Goal: Task Accomplishment & Management: Manage account settings

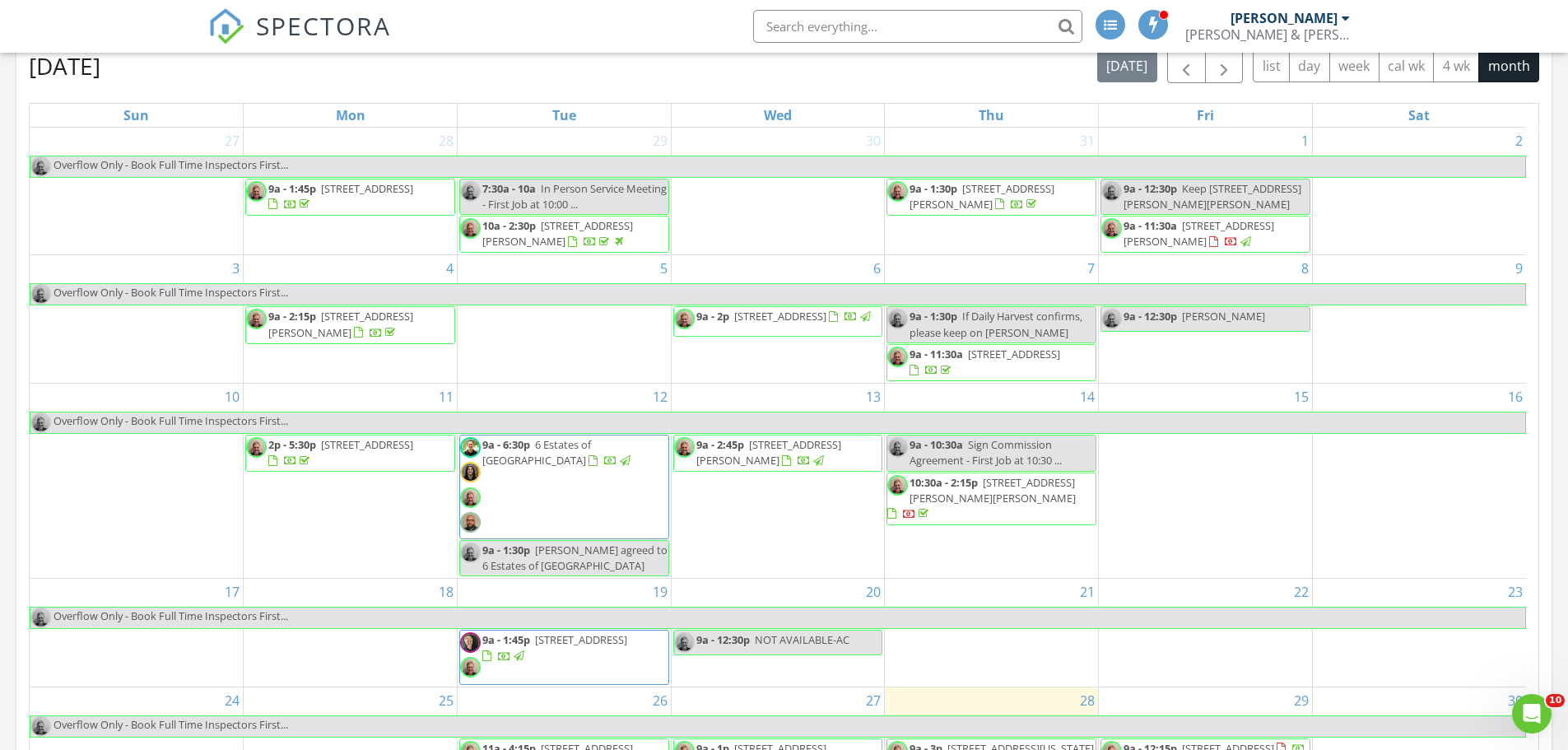
scroll to position [1152, 0]
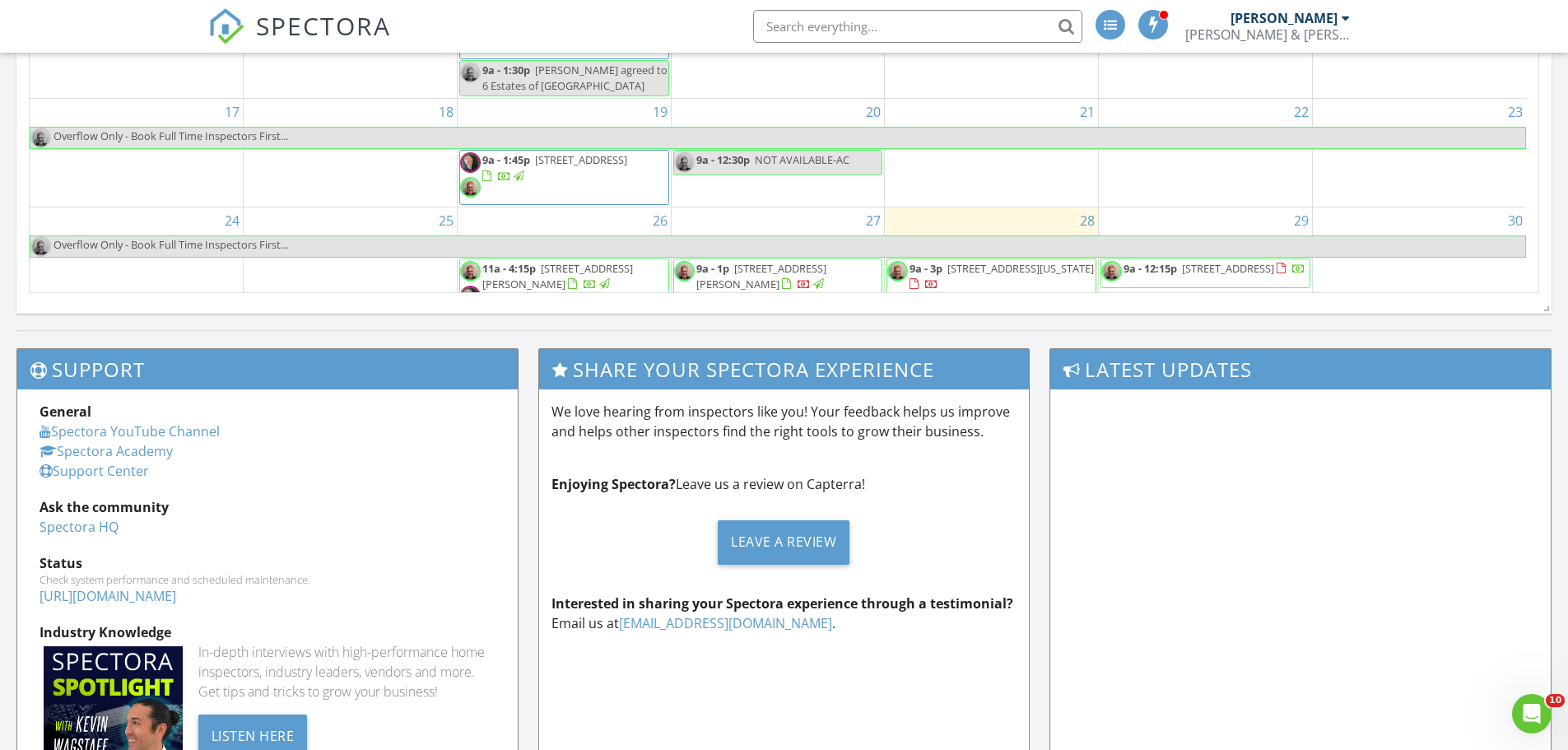
click at [1244, 272] on span "[STREET_ADDRESS]" at bounding box center [1228, 268] width 92 height 15
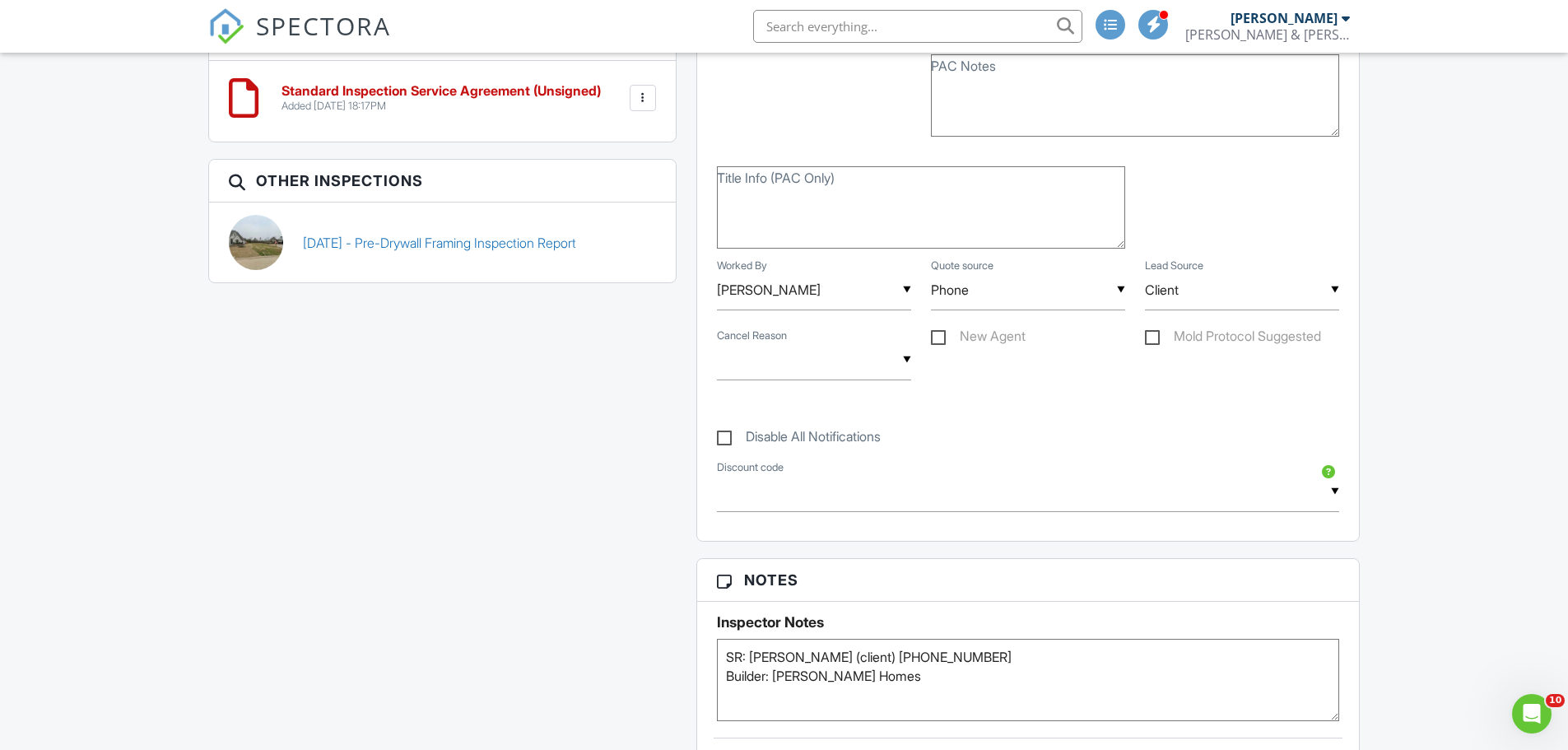
click at [561, 234] on link "[DATE] - Pre-Drywall Framing Inspection Report" at bounding box center [439, 242] width 273 height 18
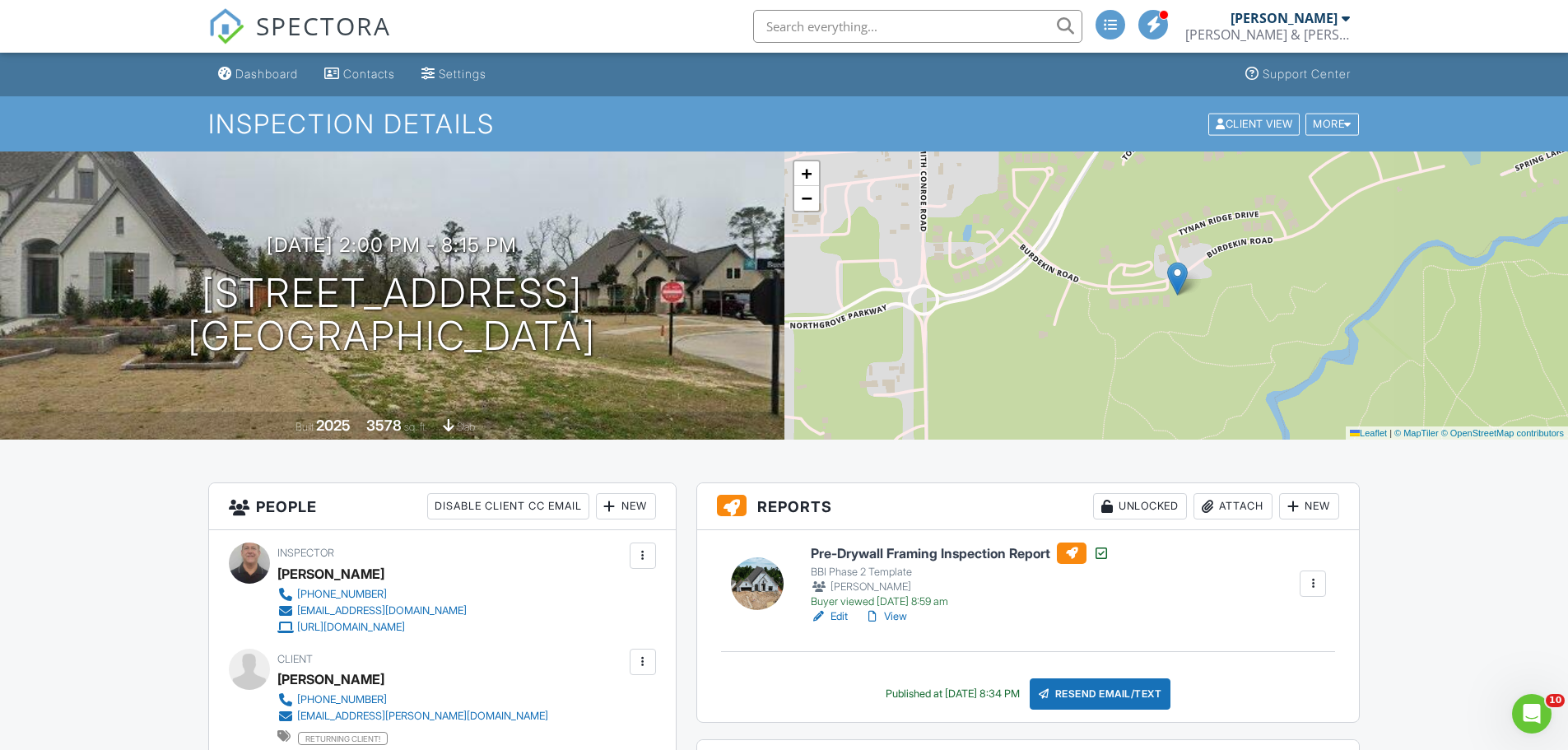
drag, startPoint x: 609, startPoint y: 541, endPoint x: 451, endPoint y: -99, distance: 659.2
click at [802, 36] on input "text" at bounding box center [918, 27] width 330 height 33
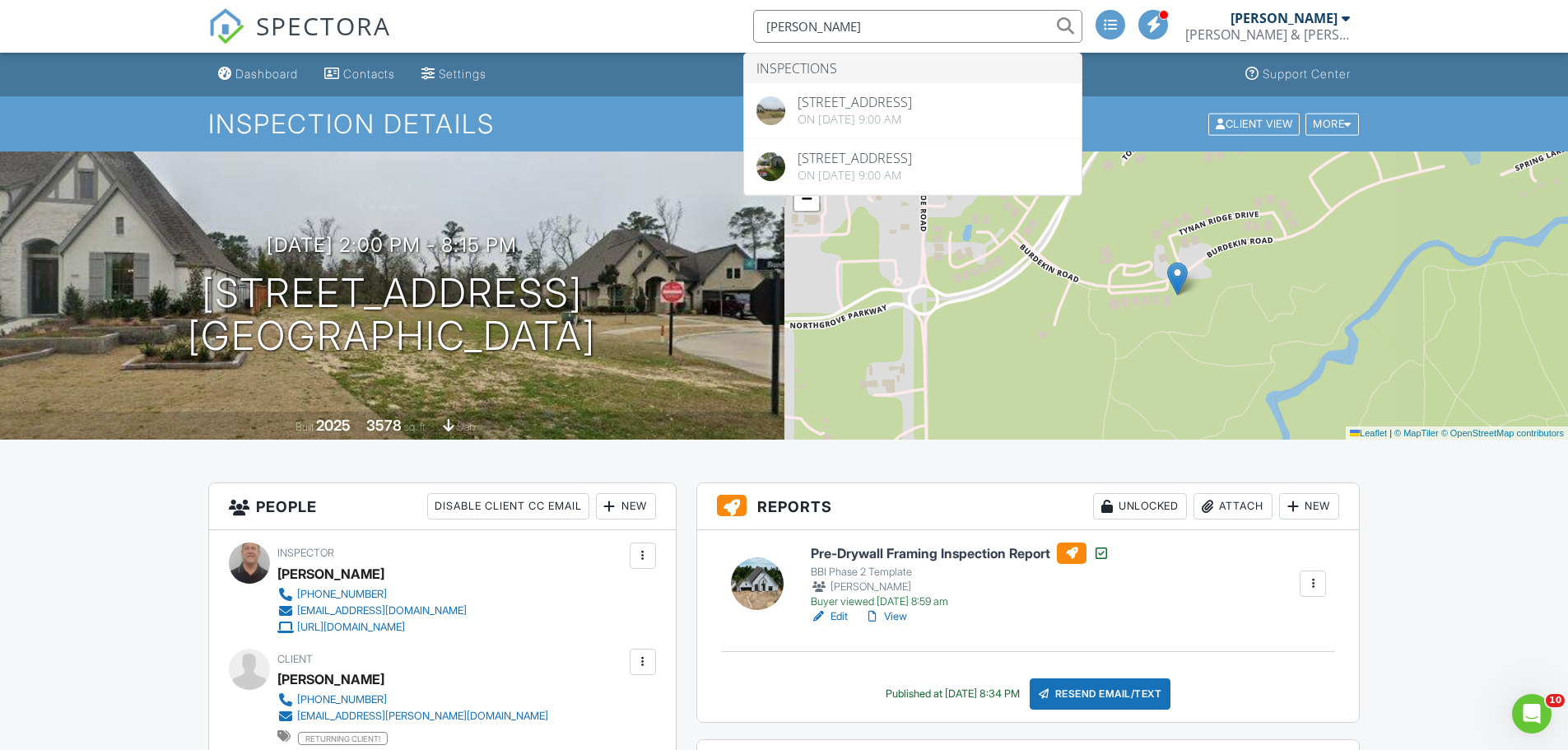
type input "burd"
click at [294, 31] on span "SPECTORA" at bounding box center [324, 26] width 135 height 34
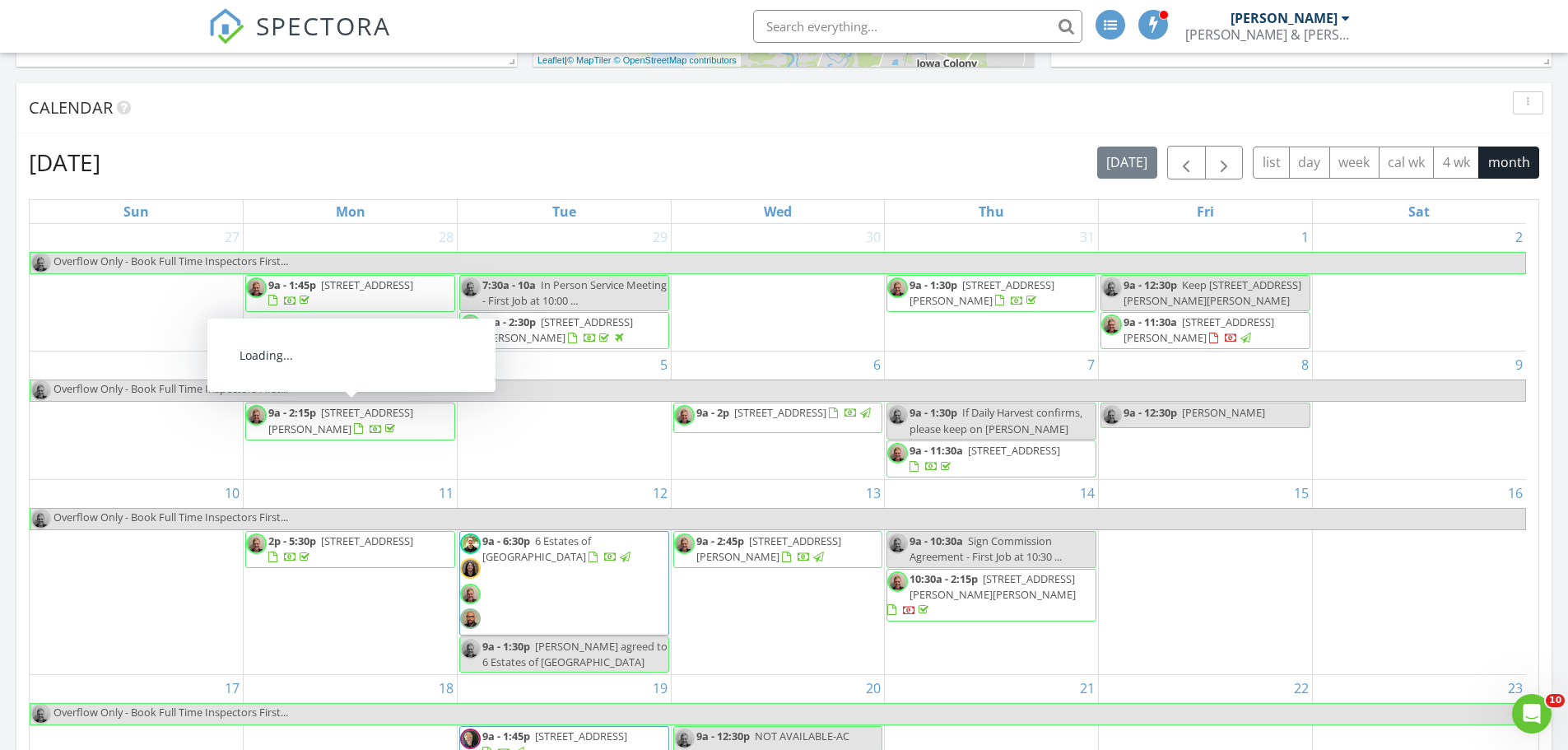
scroll to position [150, 0]
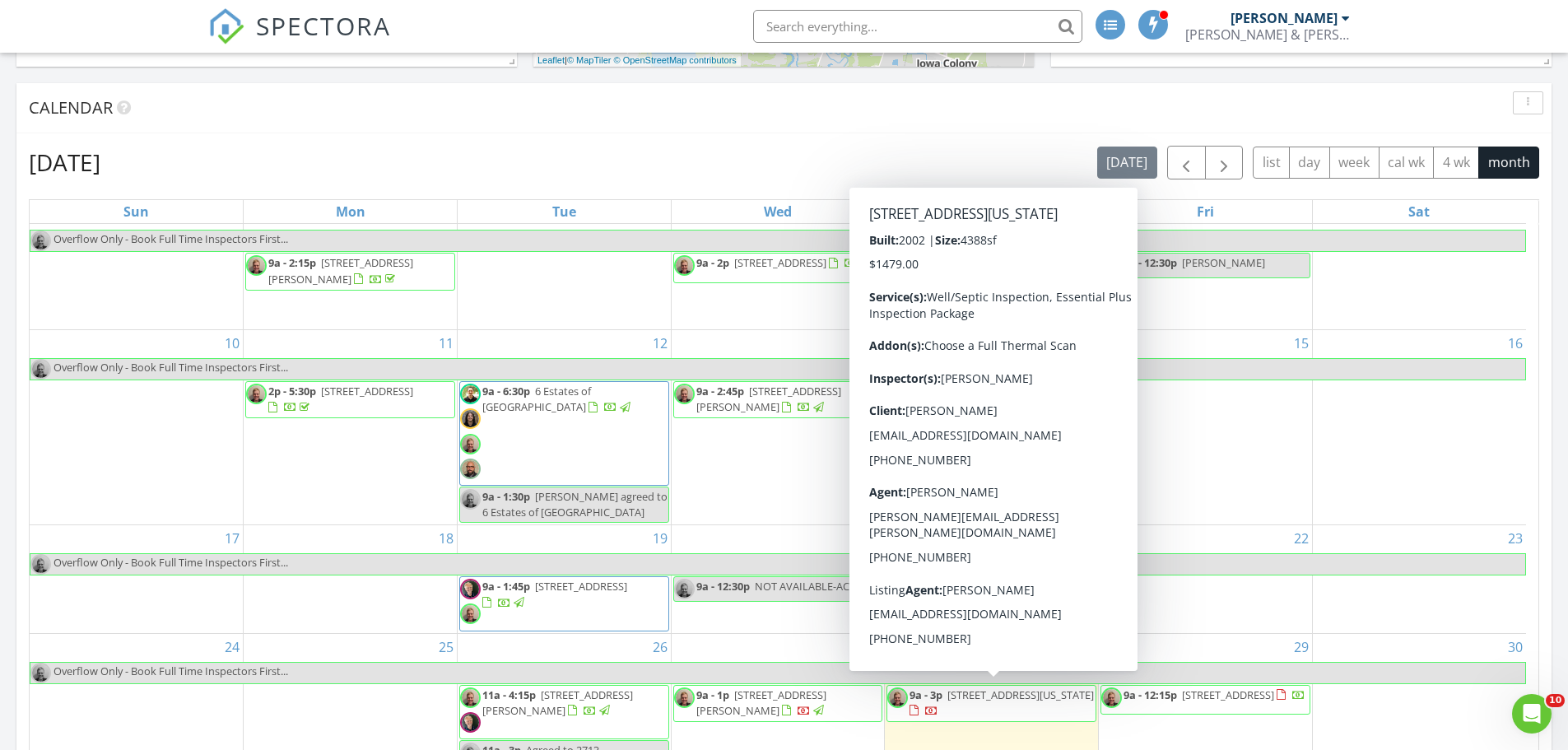
click at [1046, 709] on span "9a - 3p 4511 Pine Landing Dr, Missouri City 77459" at bounding box center [990, 703] width 208 height 32
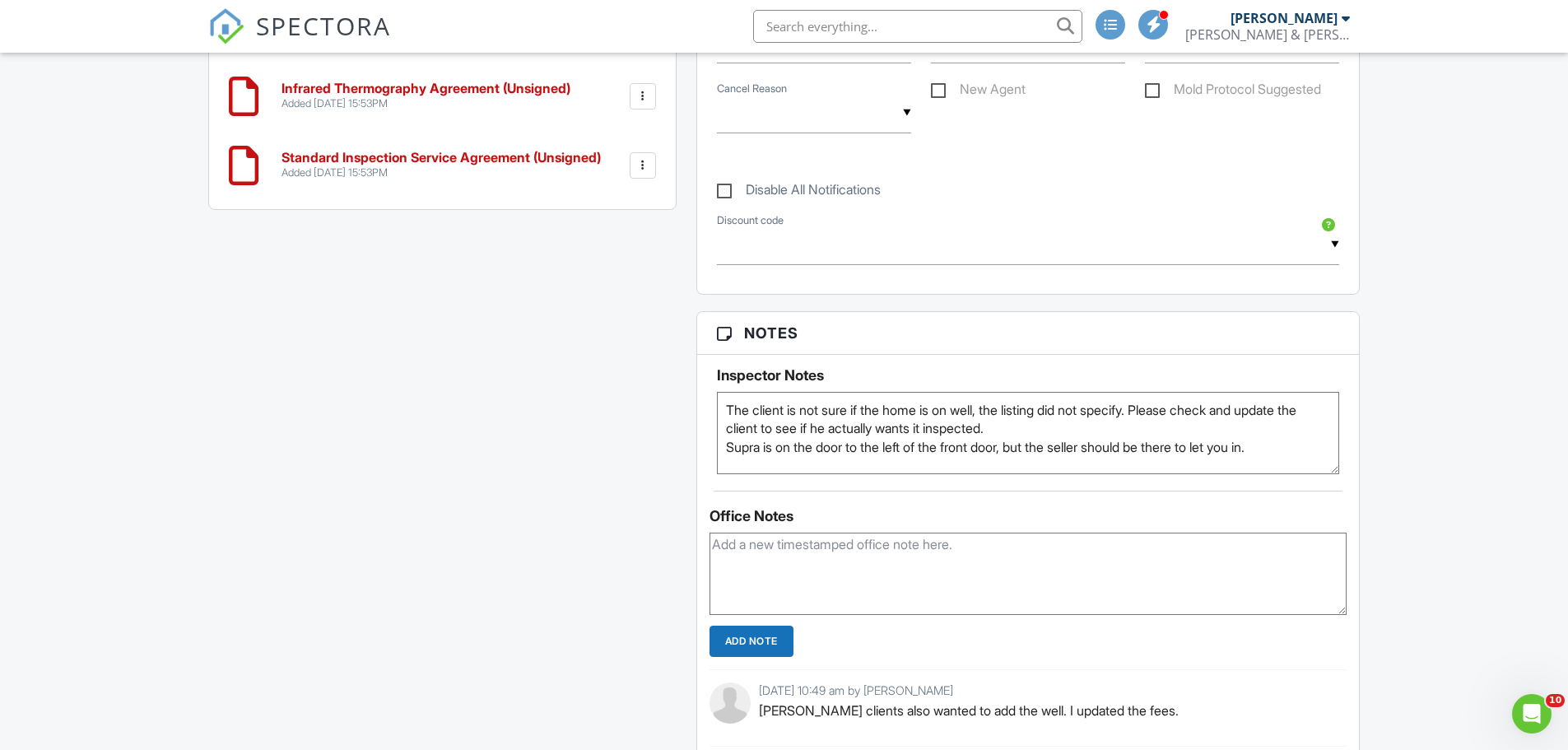
scroll to position [1811, 0]
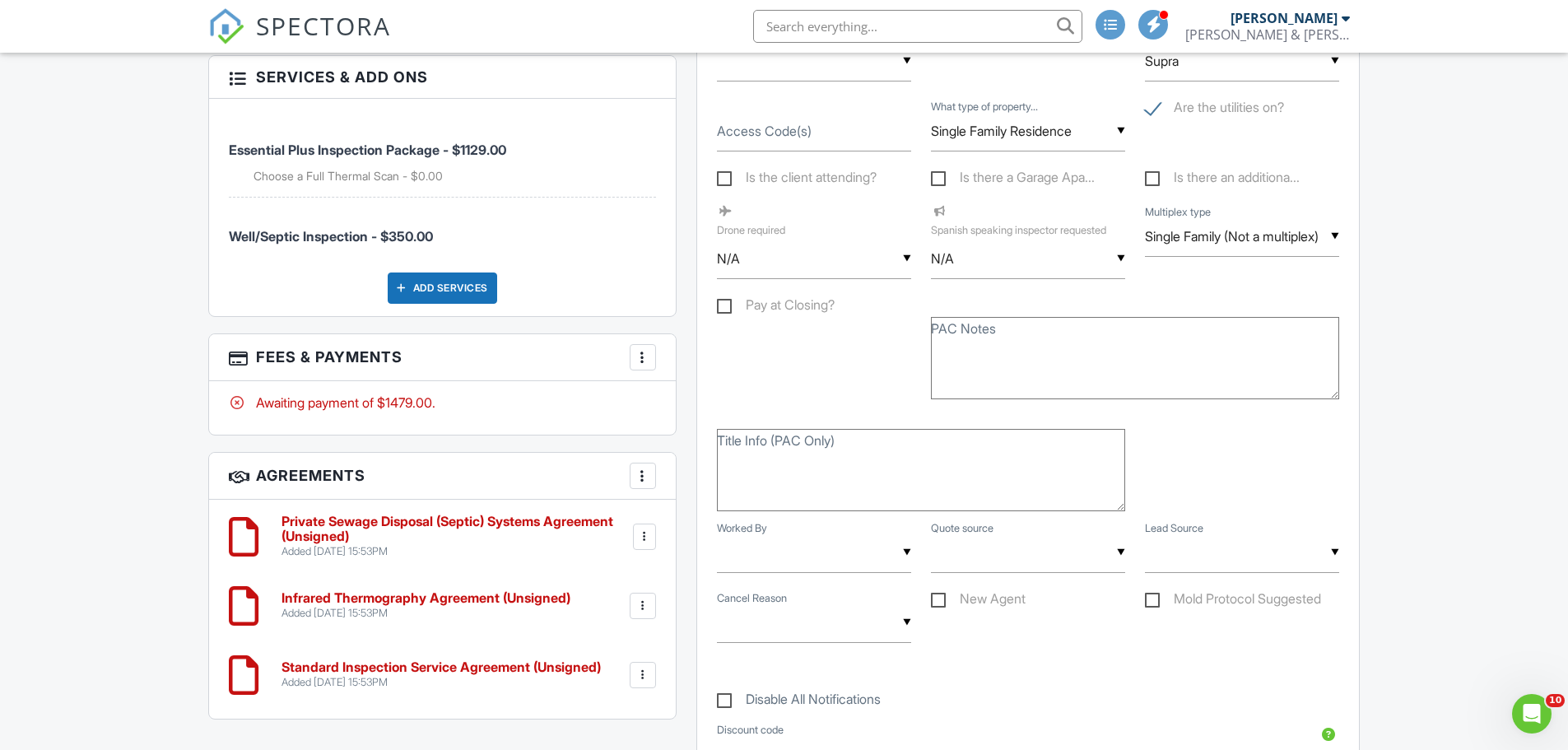
drag, startPoint x: 459, startPoint y: 634, endPoint x: 317, endPoint y: 246, distance: 413.2
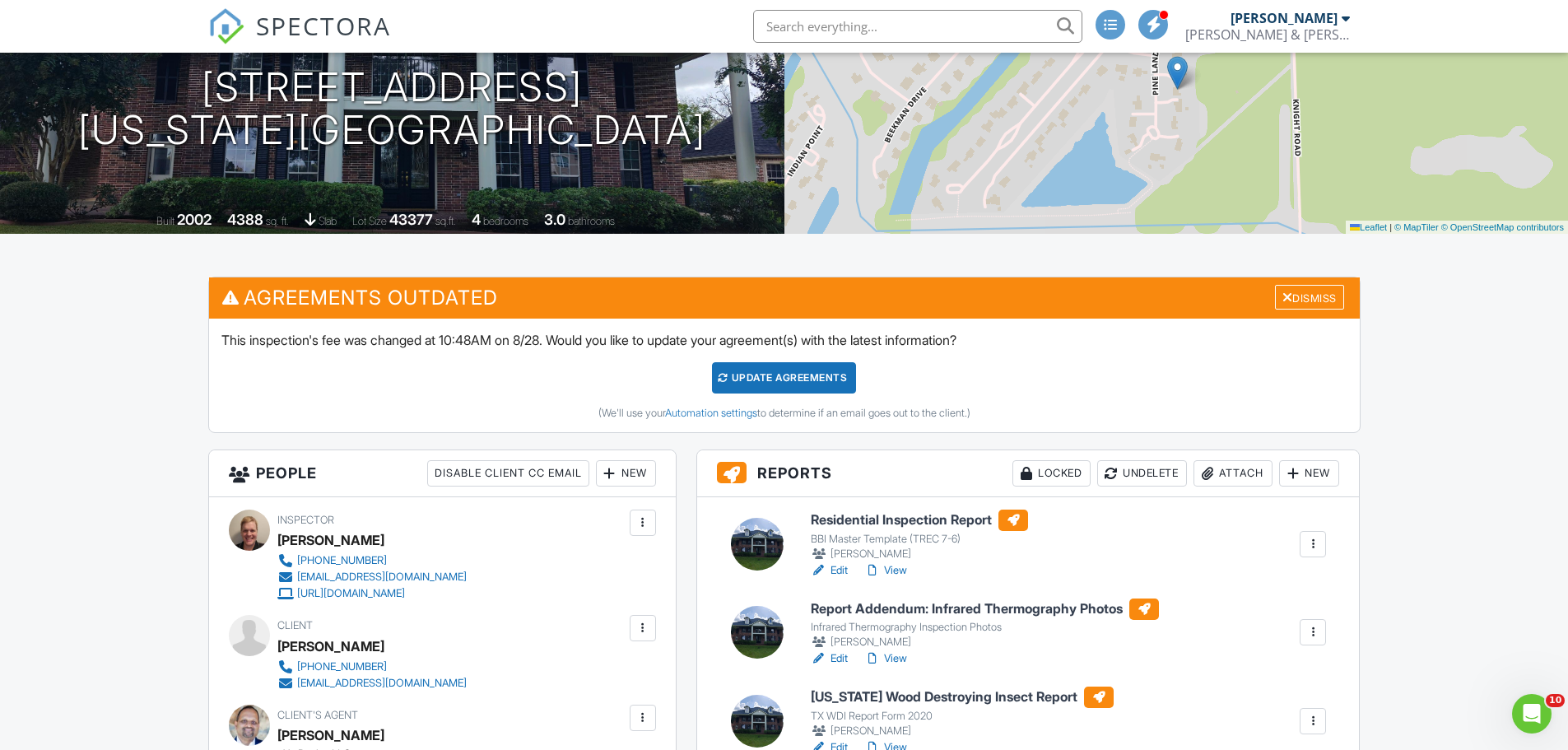
scroll to position [82, 0]
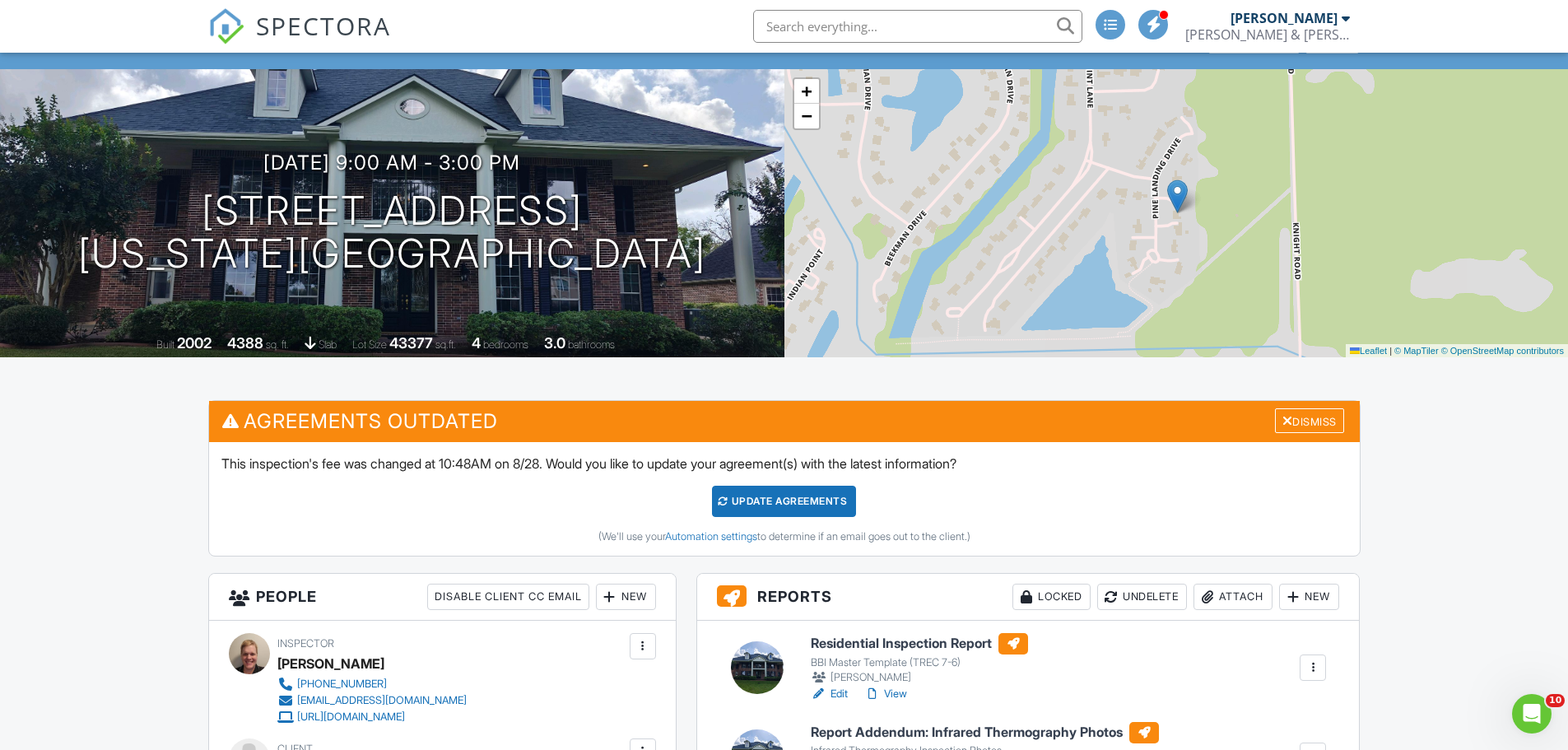
click at [282, 16] on span "SPECTORA" at bounding box center [324, 26] width 135 height 34
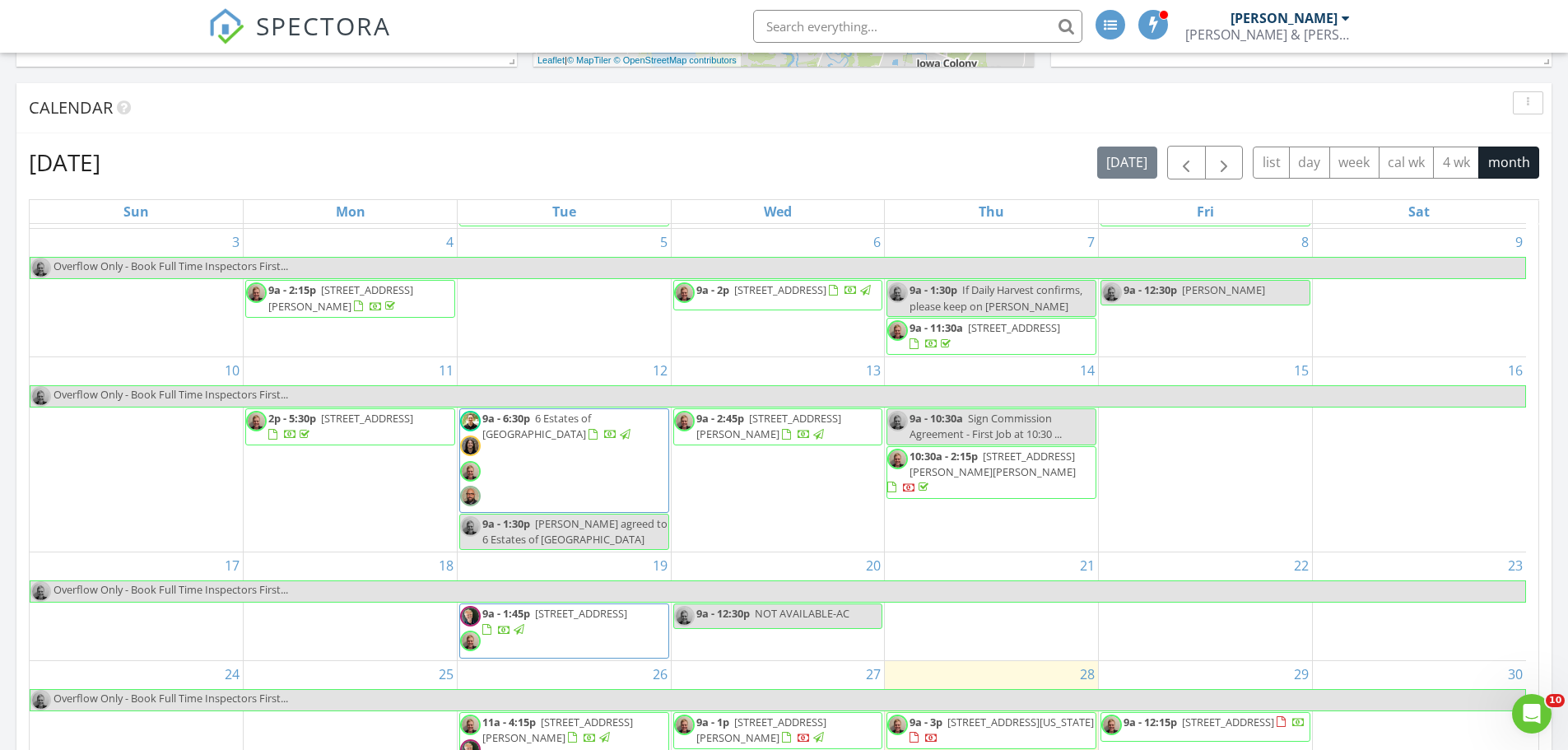
scroll to position [150, 0]
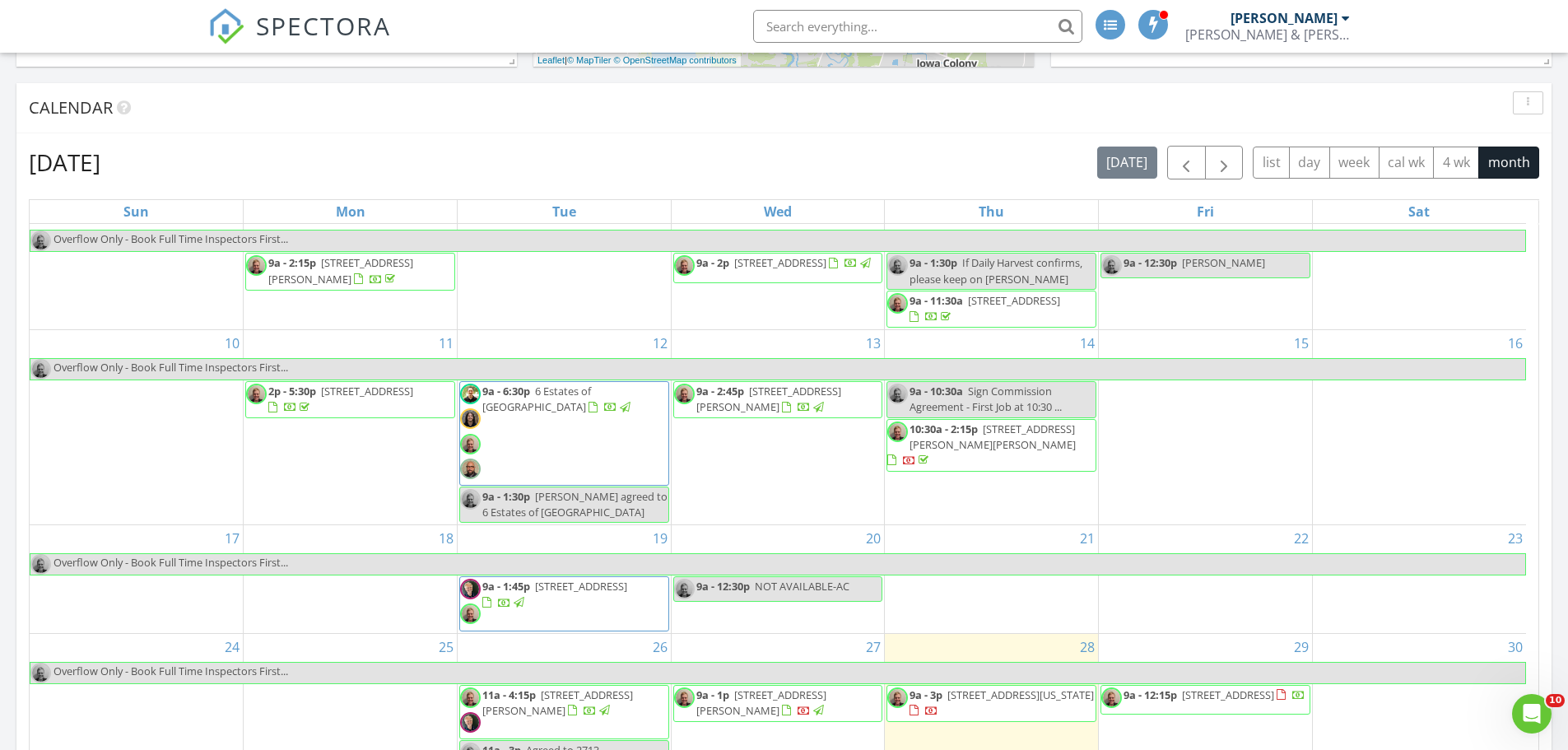
click at [1292, 703] on div at bounding box center [1298, 696] width 13 height 13
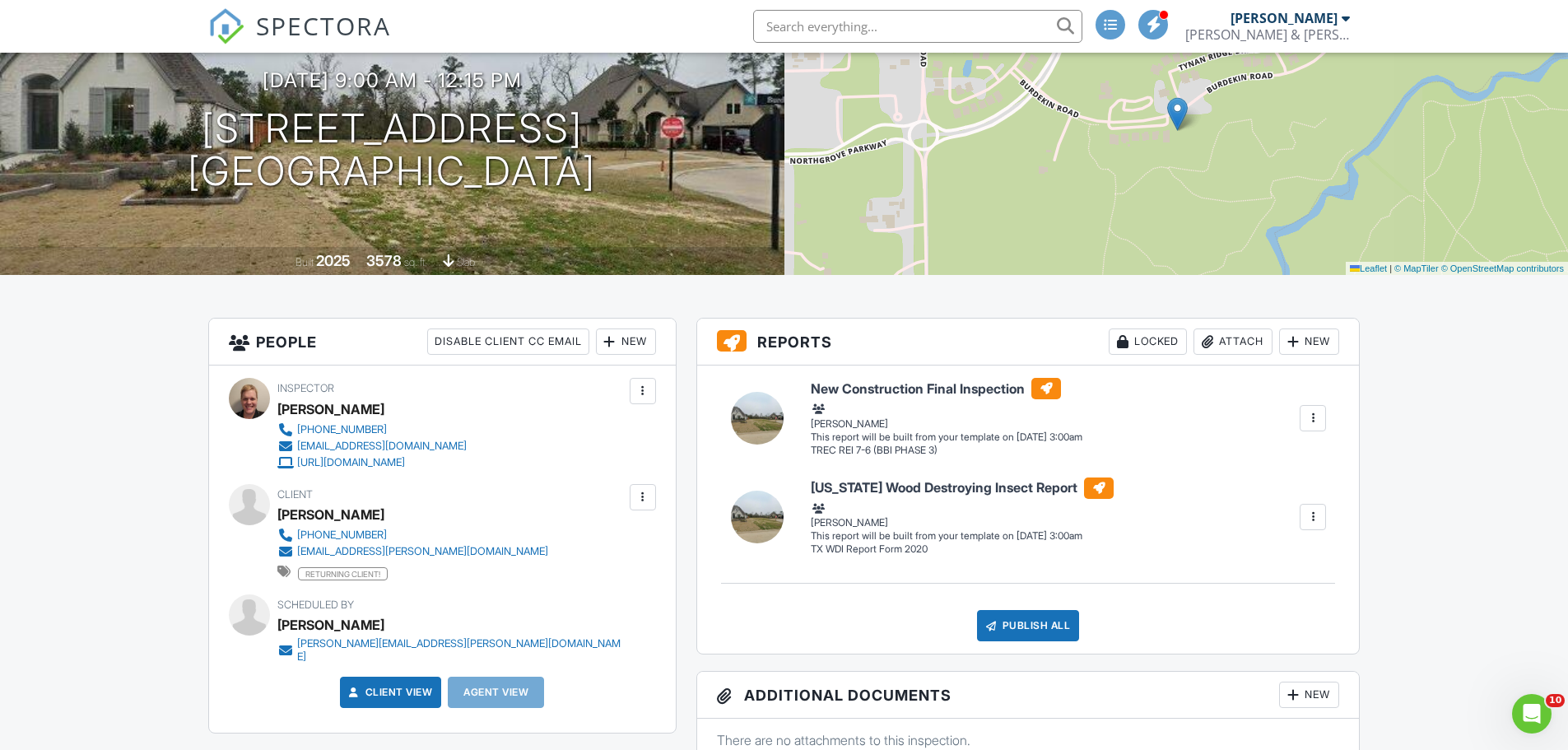
drag, startPoint x: 365, startPoint y: 509, endPoint x: 281, endPoint y: 507, distance: 84.0
click at [281, 507] on div "Santosh Kapuria" at bounding box center [419, 514] width 284 height 25
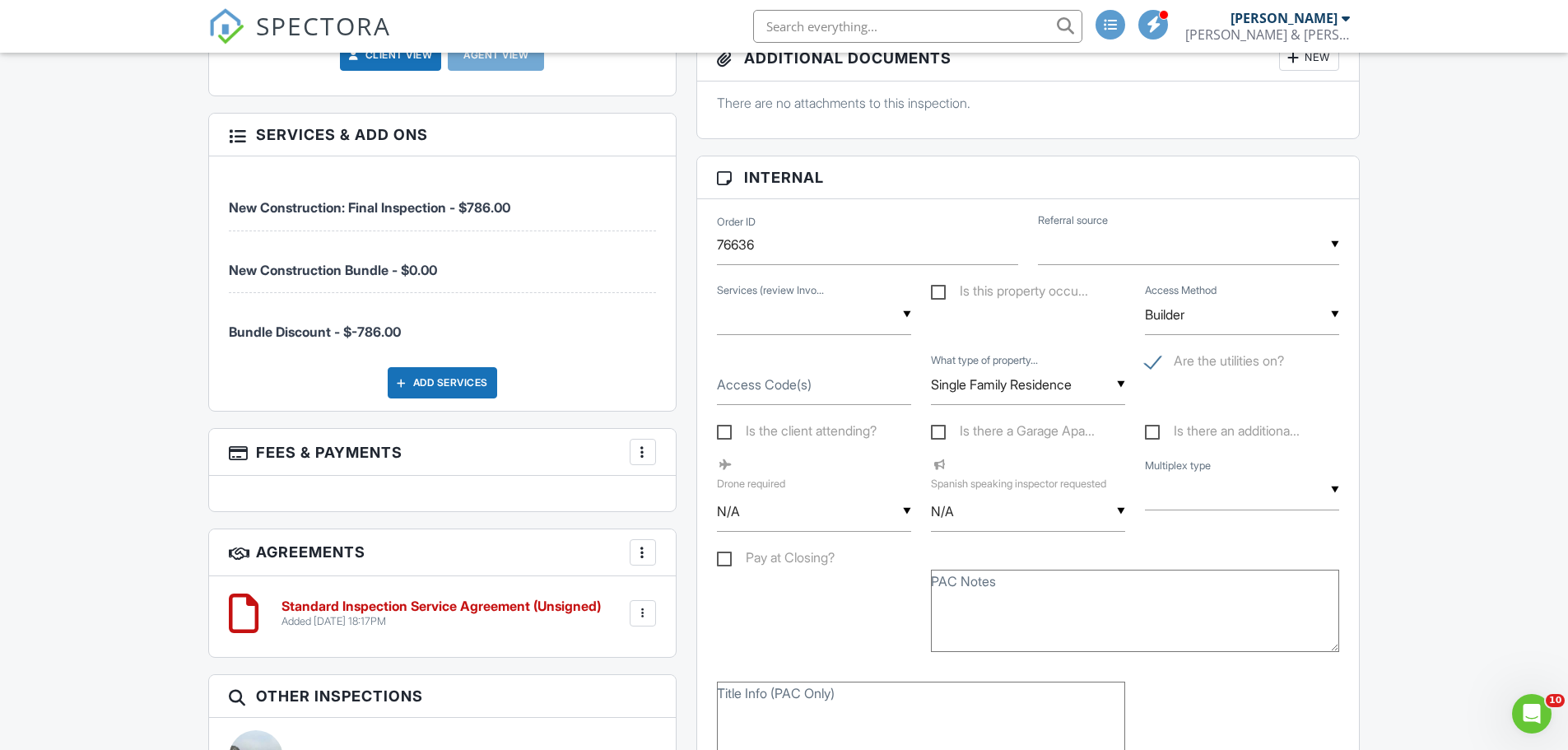
scroll to position [906, 0]
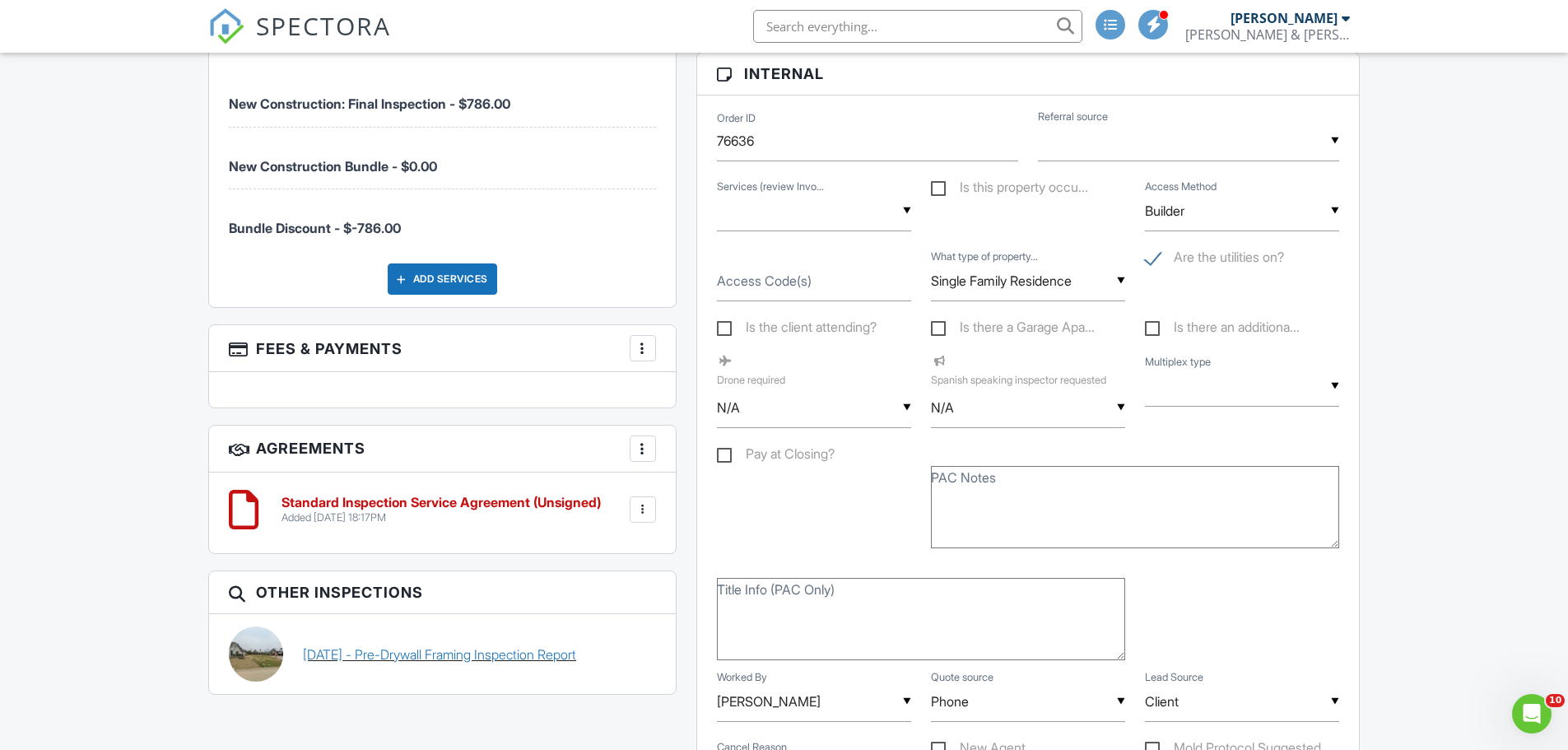
click at [560, 653] on div "05/27/2025 - Pre-Drywall Framing Inspection Report" at bounding box center [479, 654] width 373 height 55
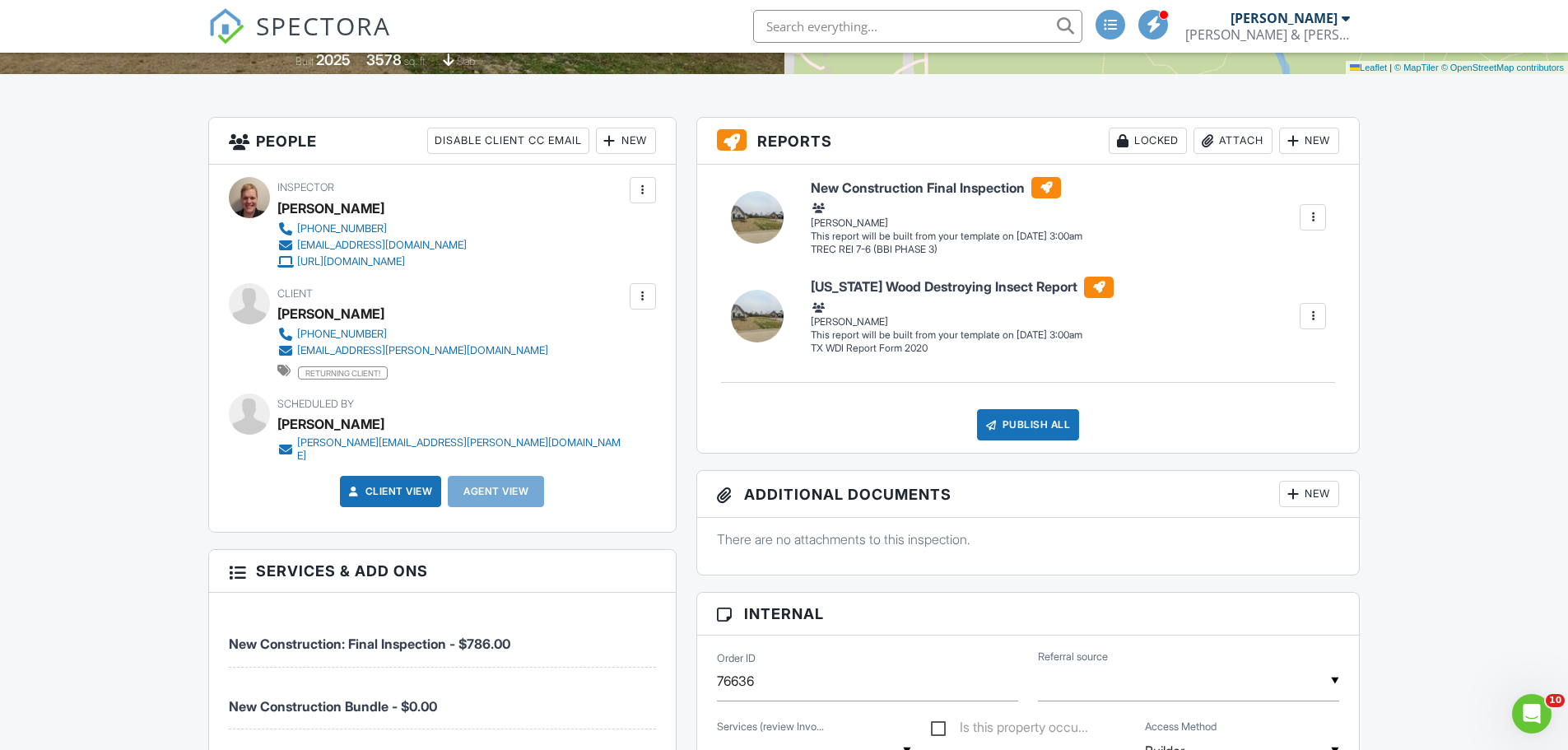
scroll to position [330, 0]
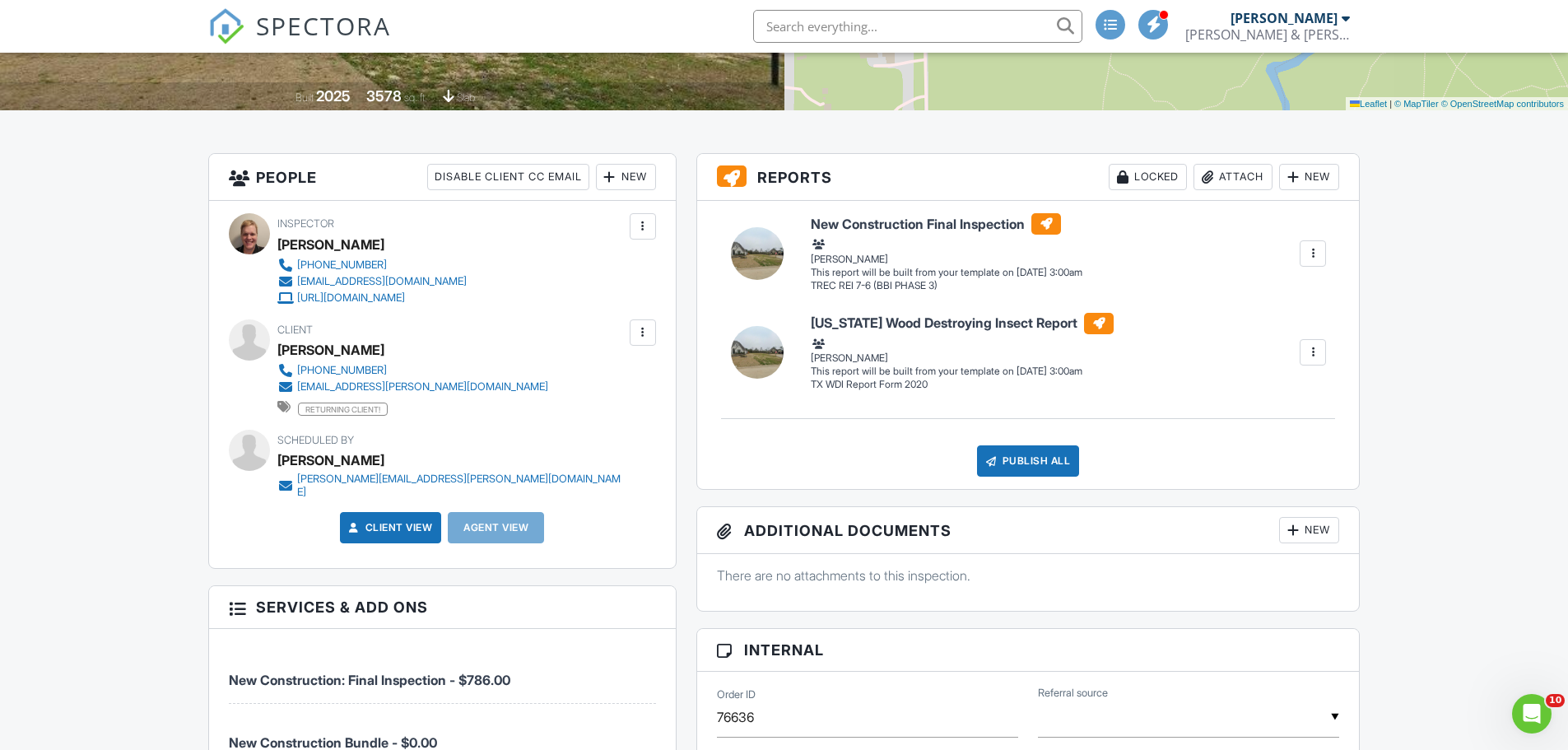
click at [317, 29] on span "SPECTORA" at bounding box center [324, 26] width 135 height 34
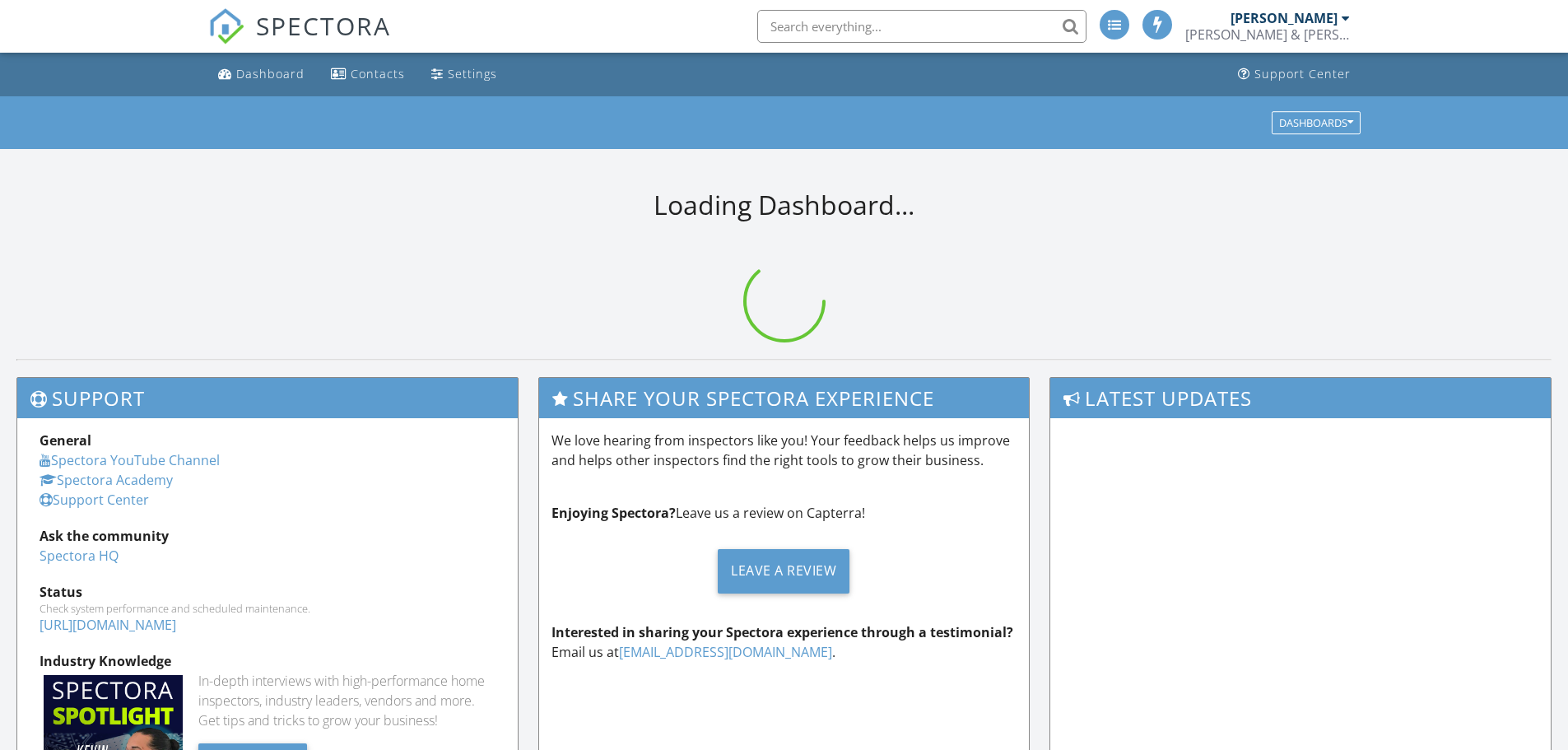
click at [828, 21] on input "text" at bounding box center [922, 27] width 330 height 33
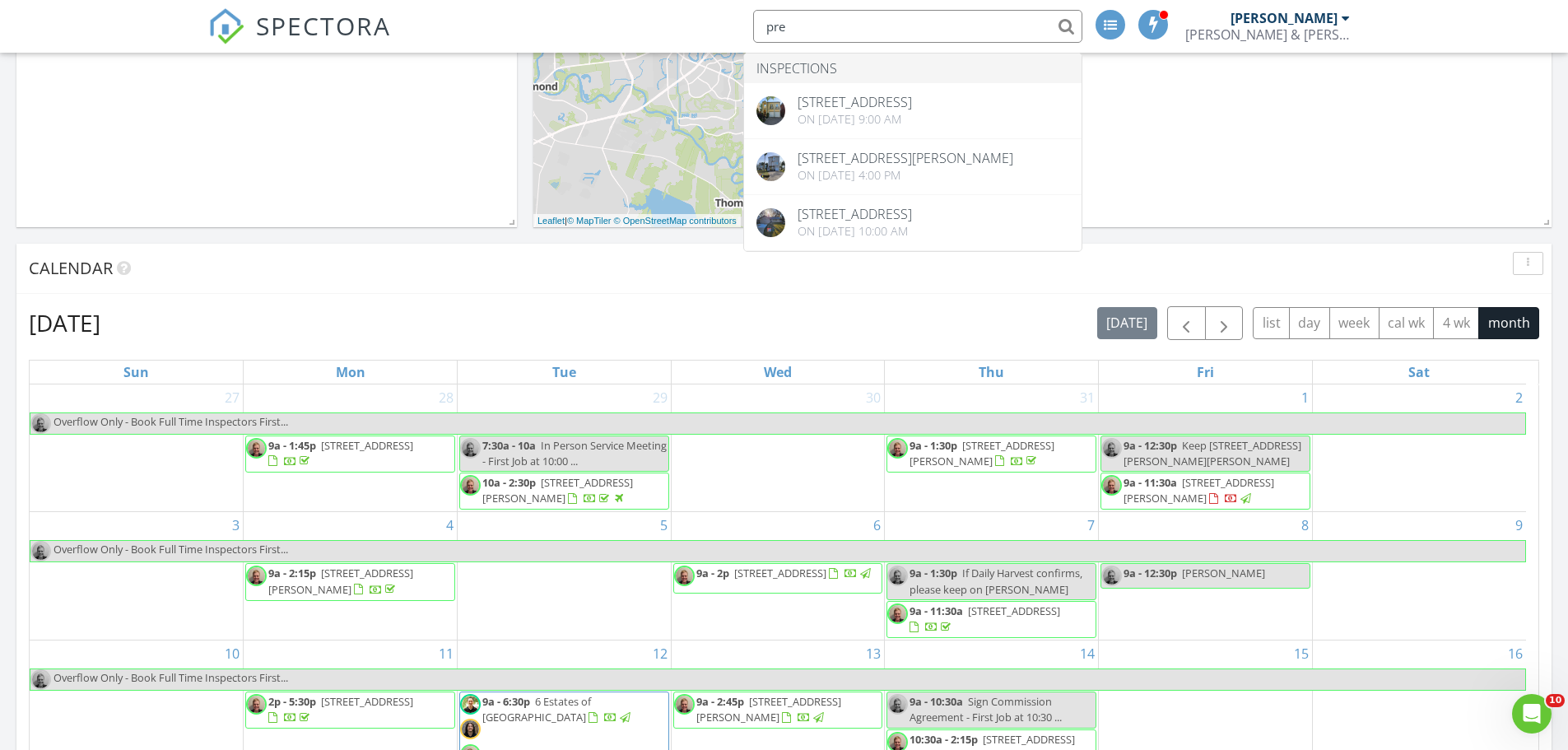
scroll to position [412, 0]
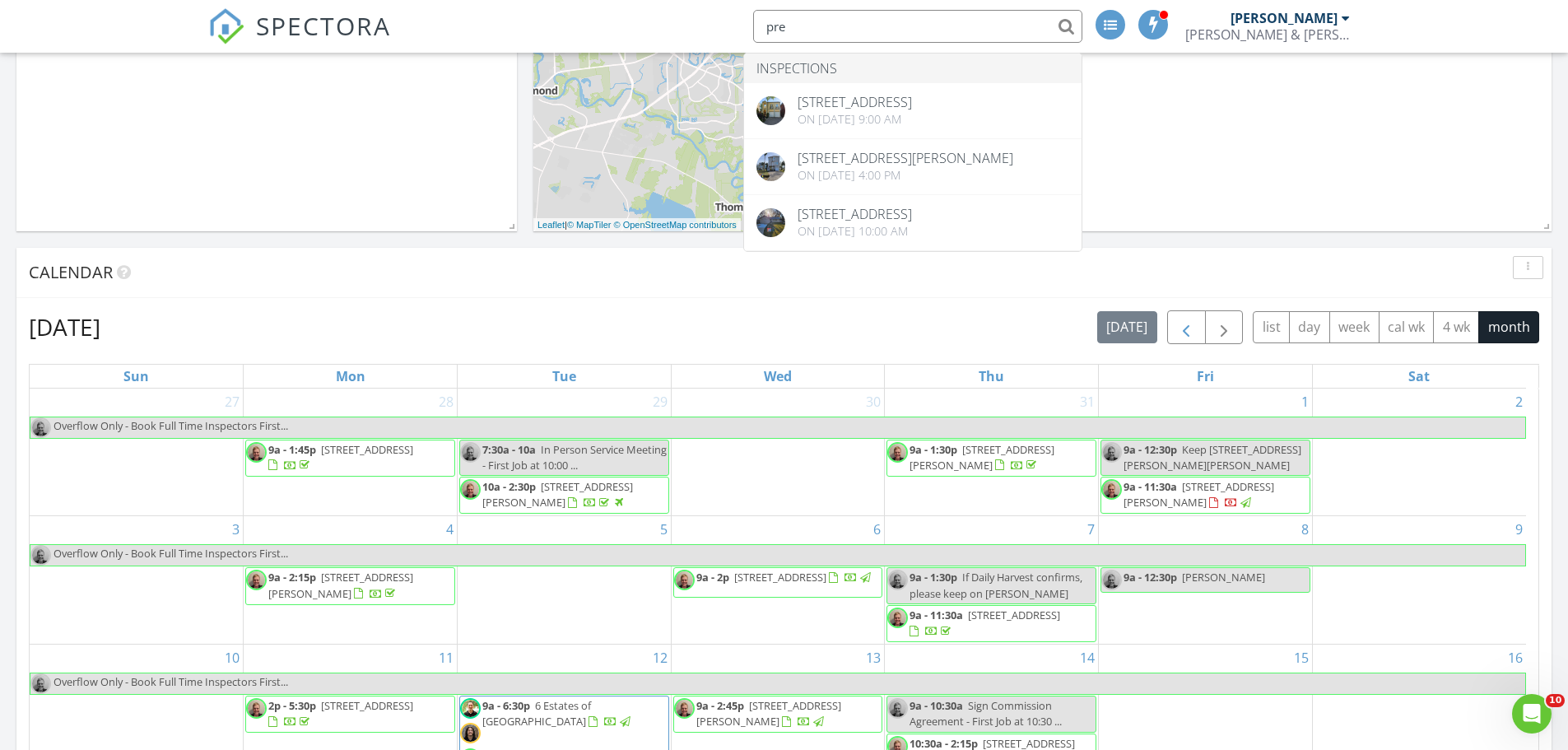
type input "pre"
click at [1189, 334] on span "button" at bounding box center [1185, 327] width 20 height 20
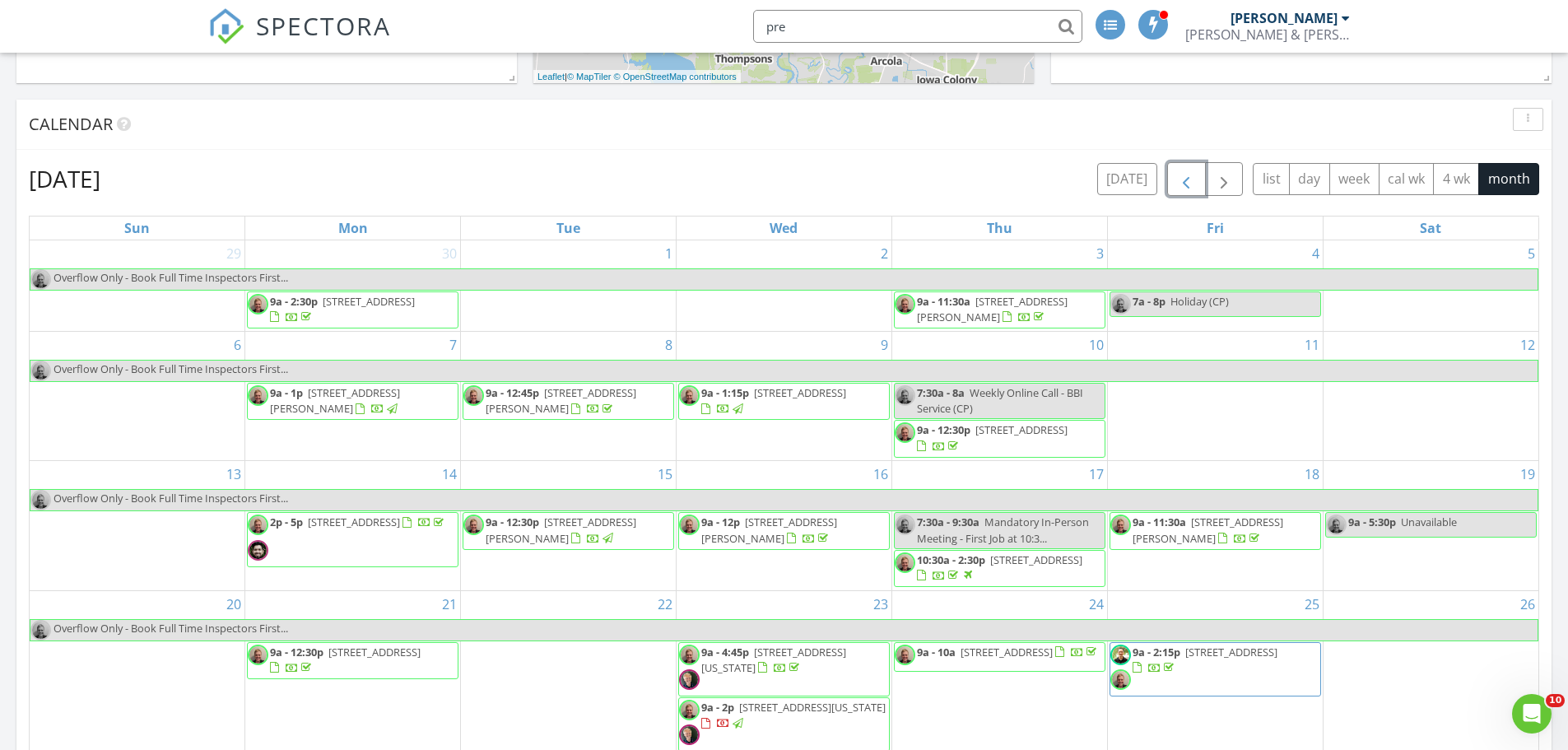
scroll to position [576, 0]
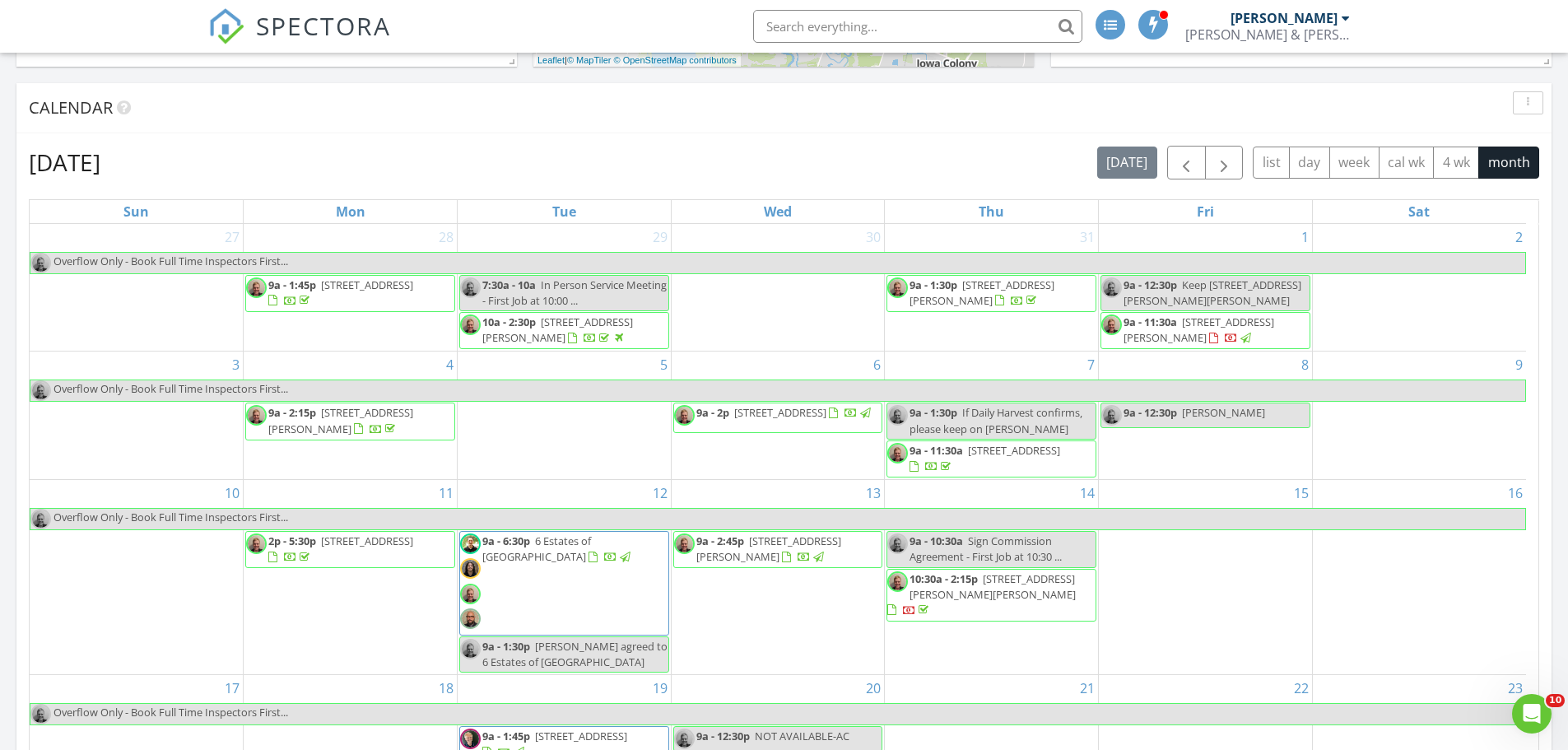
scroll to position [150, 0]
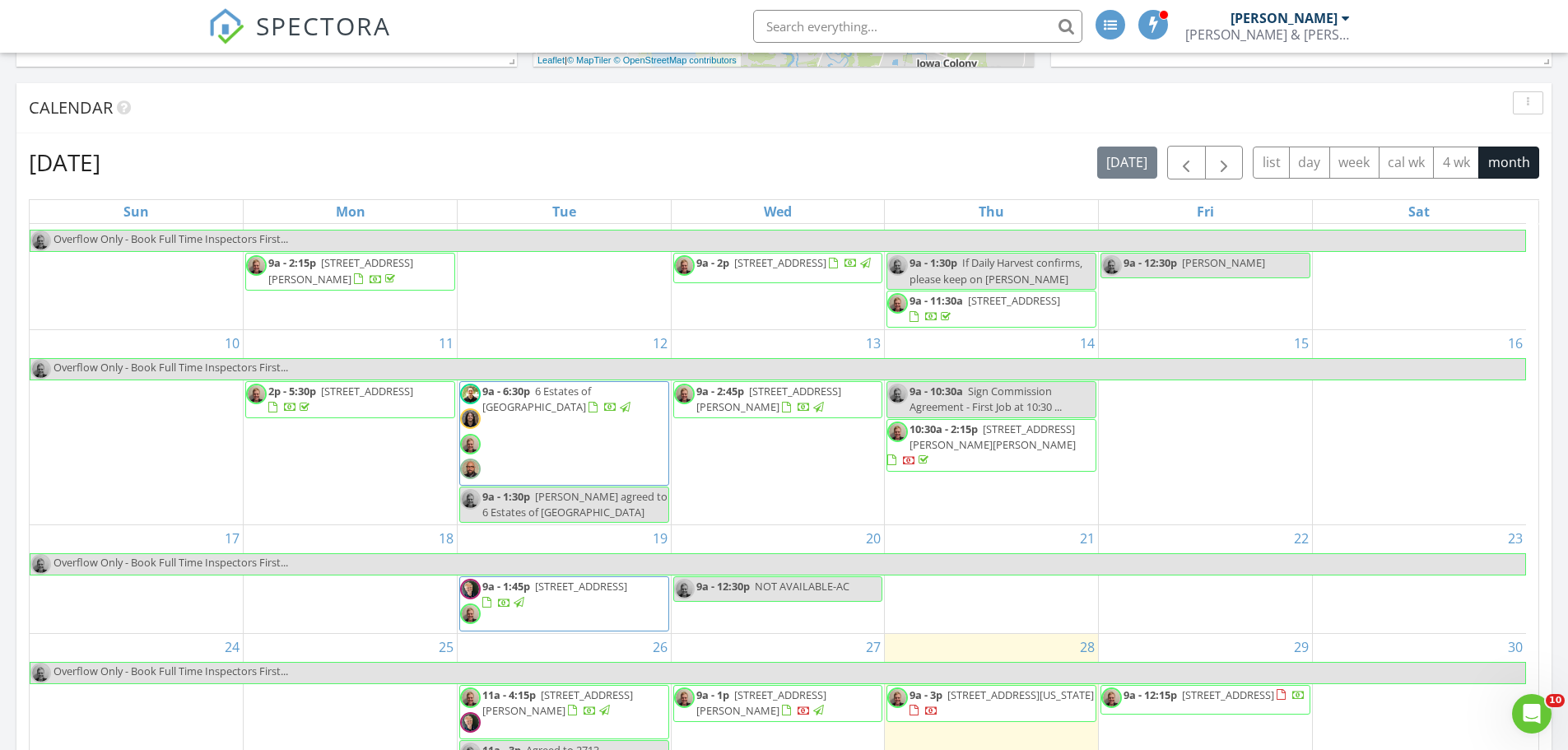
click at [1246, 697] on span "[STREET_ADDRESS]" at bounding box center [1228, 694] width 92 height 15
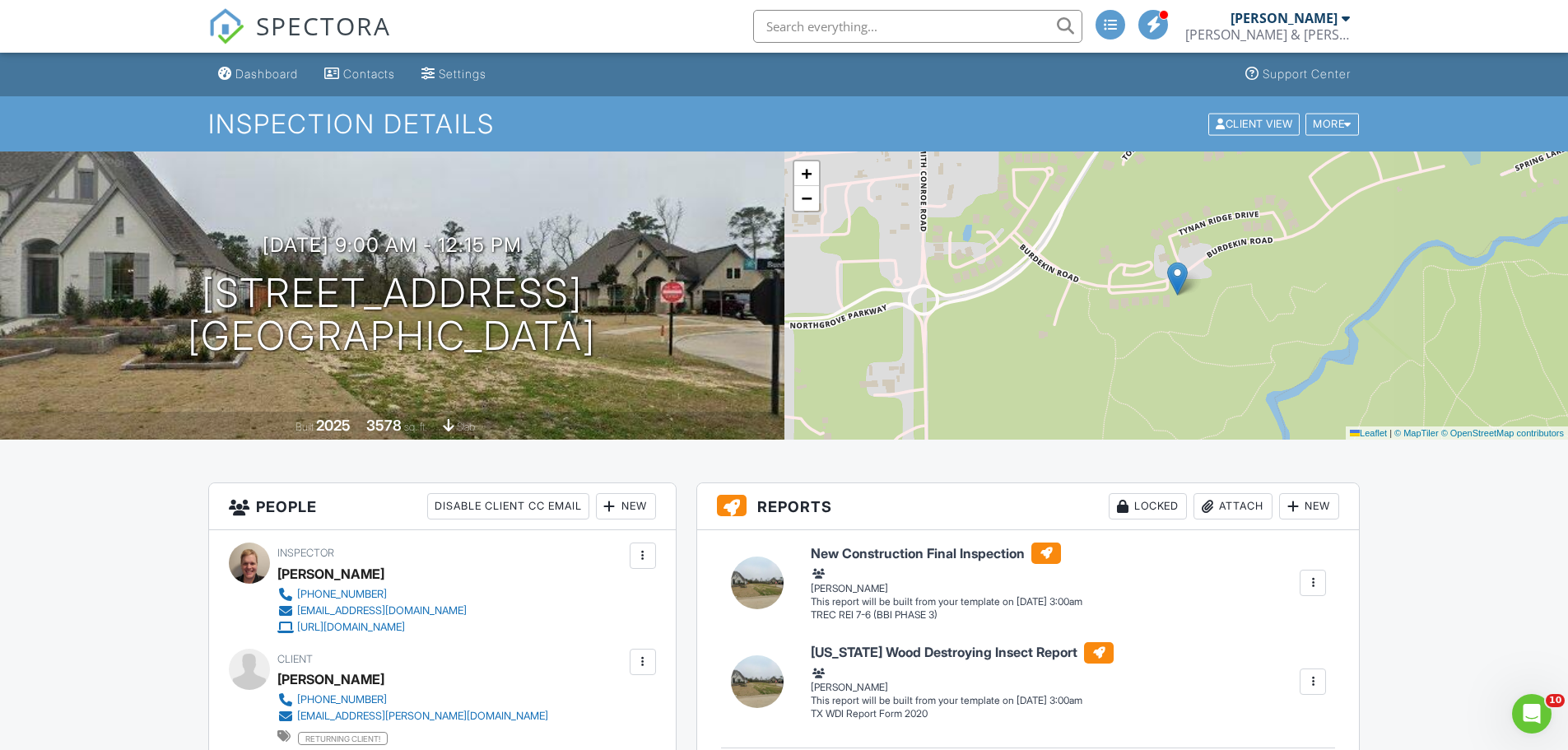
drag, startPoint x: 696, startPoint y: 608, endPoint x: 125, endPoint y: 147, distance: 733.9
